Goal: Task Accomplishment & Management: Manage account settings

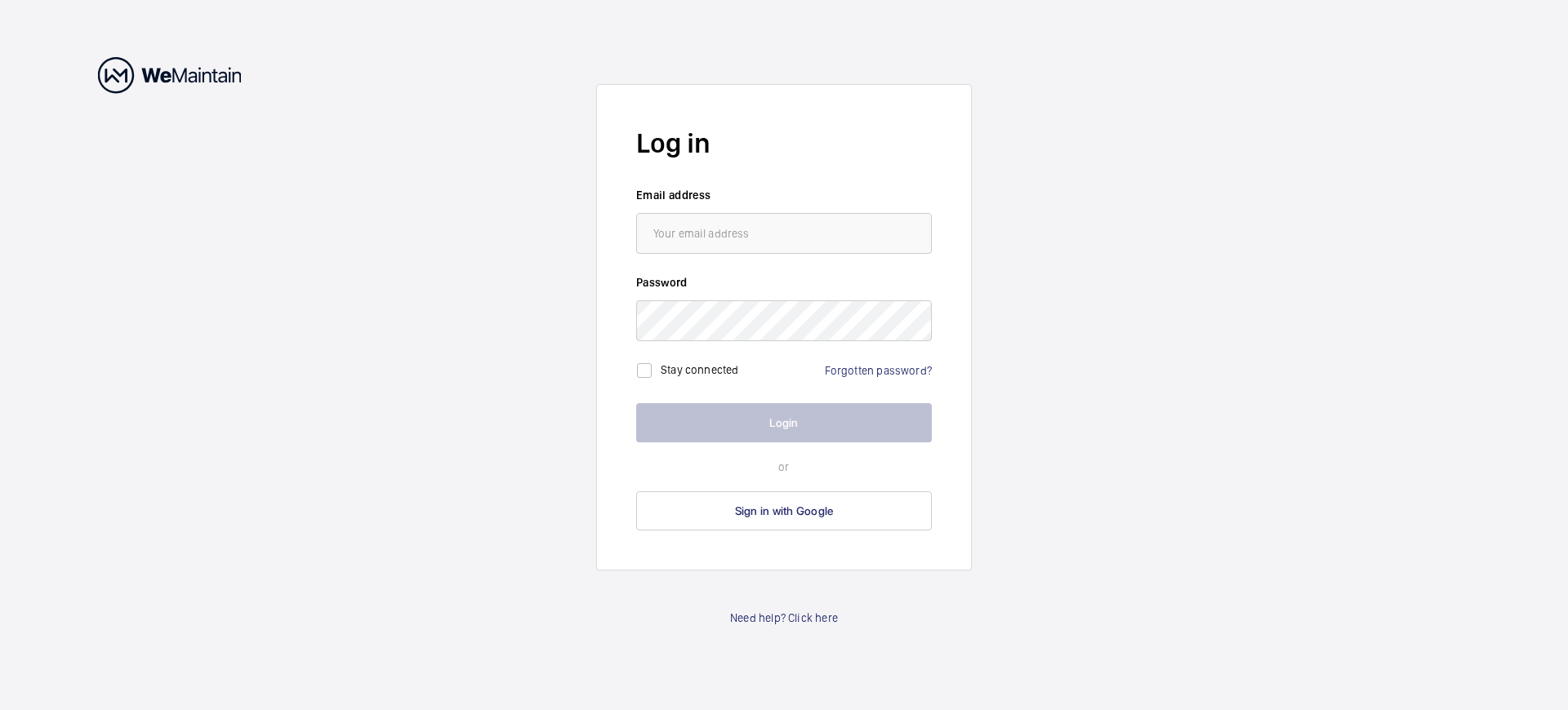
click at [699, 369] on label "Stay connected" at bounding box center [700, 370] width 78 height 13
checkbox input "true"
click at [699, 369] on label "Stay connected" at bounding box center [700, 370] width 78 height 13
checkbox input "false"
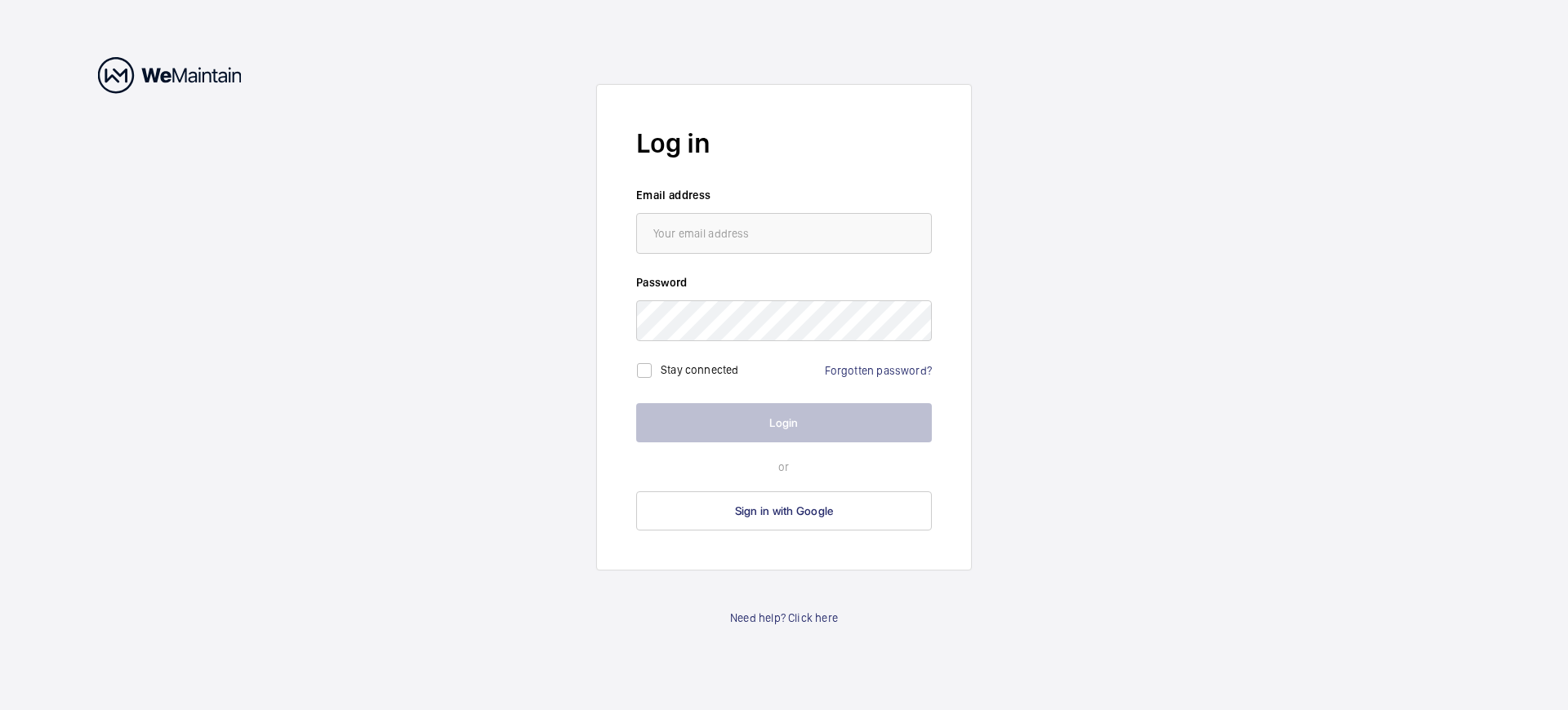
click at [699, 369] on label "Stay connected" at bounding box center [700, 370] width 78 height 13
checkbox input "true"
click at [784, 511] on span "Sign in with Google" at bounding box center [784, 511] width 99 height 13
click at [699, 369] on label "Stay connected" at bounding box center [700, 370] width 78 height 13
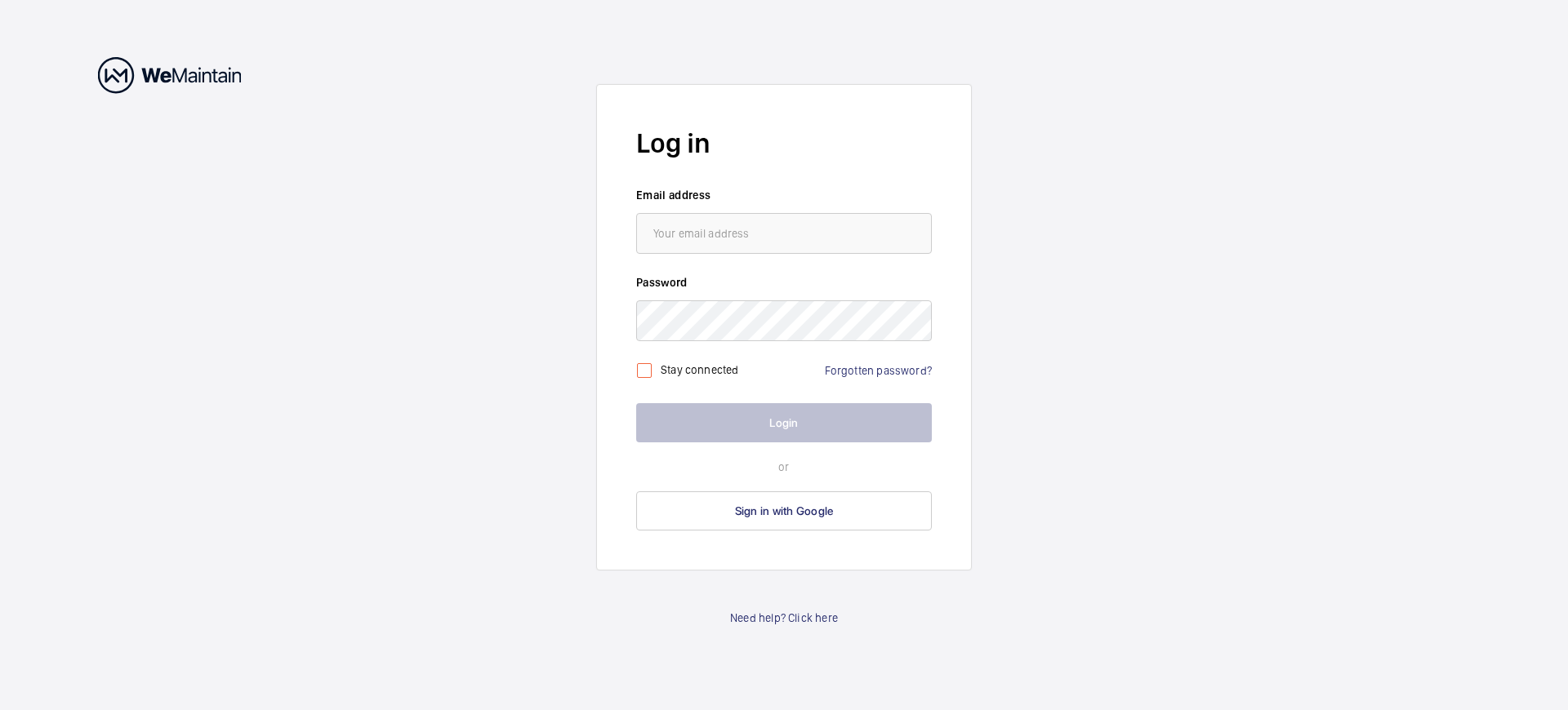
checkbox input "false"
click at [784, 511] on span "Sign in with Google" at bounding box center [784, 511] width 99 height 13
click at [699, 369] on label "Stay connected" at bounding box center [700, 370] width 78 height 13
checkbox input "true"
click at [699, 369] on label "Stay connected" at bounding box center [700, 370] width 78 height 13
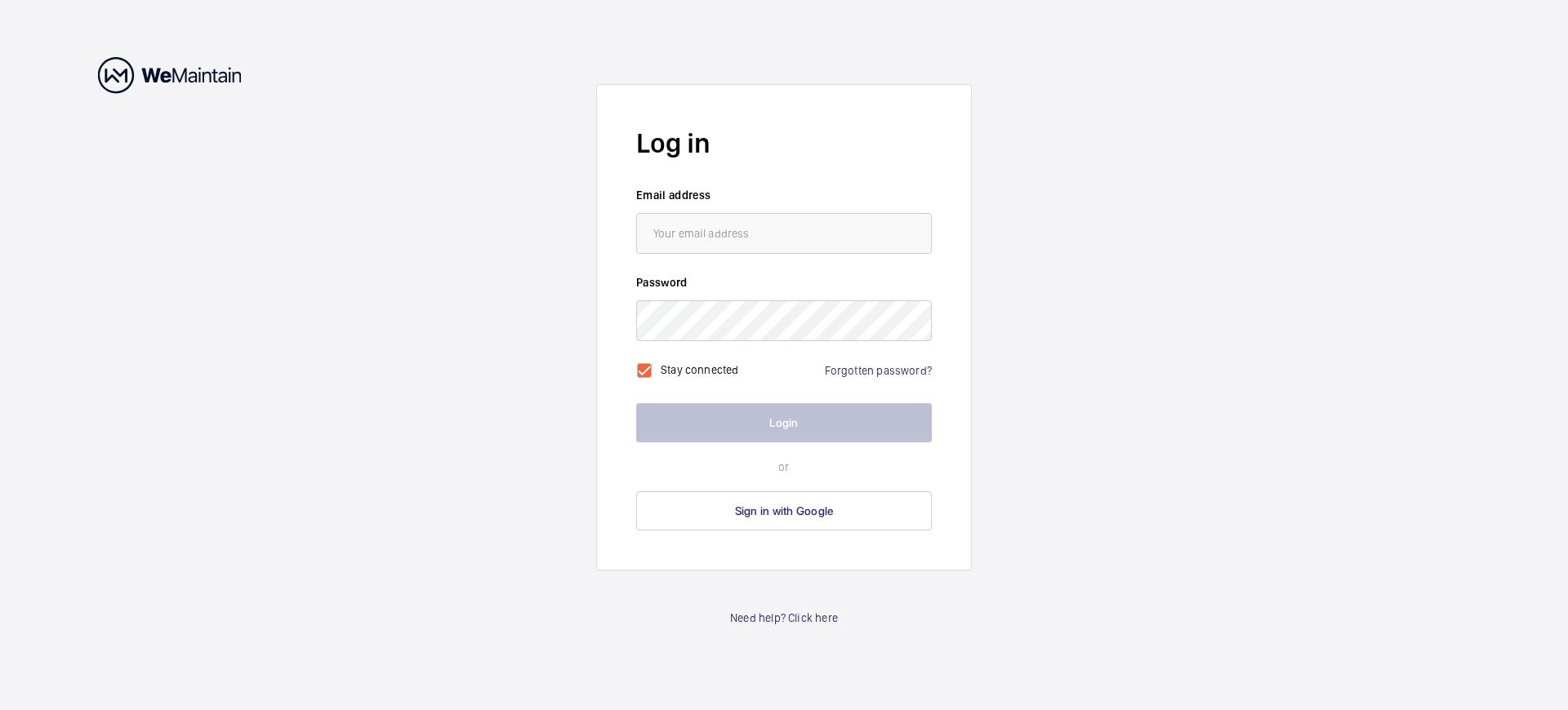
checkbox input "true"
click at [784, 511] on span "Sign in with Google" at bounding box center [784, 511] width 99 height 13
click at [699, 369] on label "Stay connected" at bounding box center [700, 370] width 78 height 13
checkbox input "false"
